Goal: Task Accomplishment & Management: Manage account settings

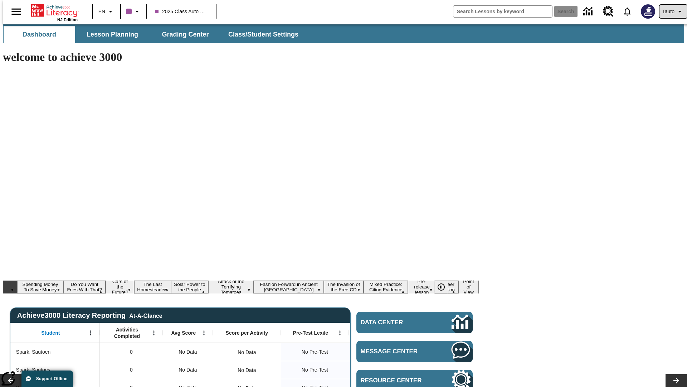
click at [670, 11] on span "Tauto" at bounding box center [669, 12] width 12 height 8
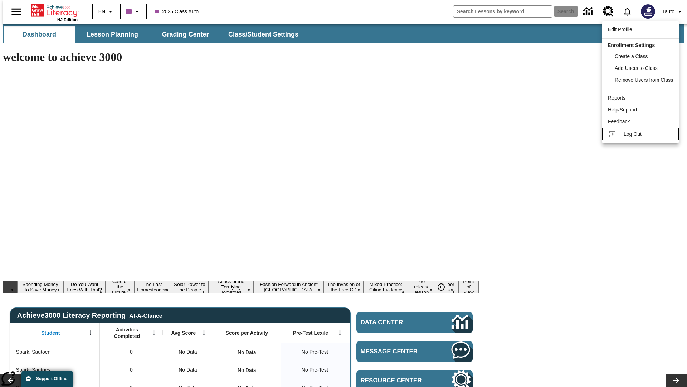
click at [642, 134] on span "Log Out" at bounding box center [633, 134] width 18 height 6
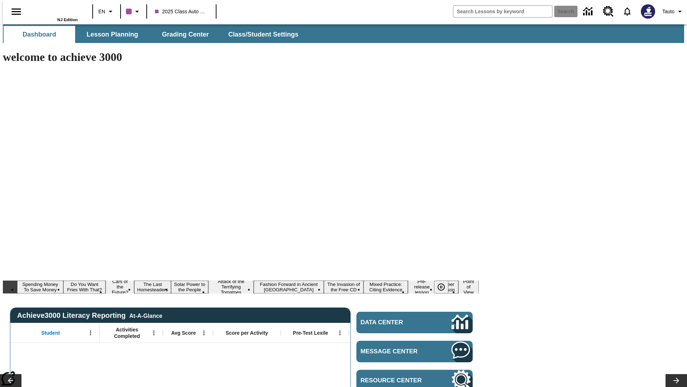
type input "-1"
